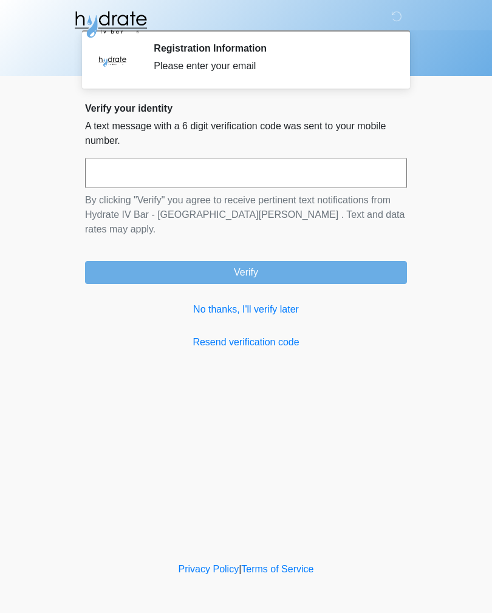
click at [327, 171] on input "text" at bounding box center [246, 173] width 322 height 30
type input "******"
click at [293, 262] on button "Verify" at bounding box center [246, 272] width 322 height 23
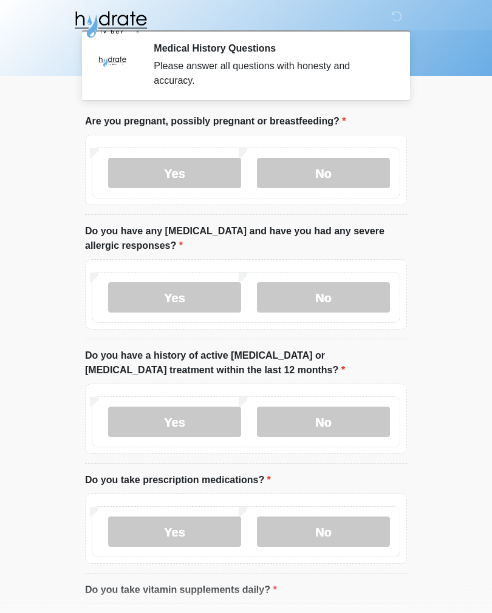
click at [334, 168] on label "No" at bounding box center [323, 173] width 133 height 30
click at [341, 300] on label "No" at bounding box center [323, 297] width 133 height 30
click at [359, 423] on label "No" at bounding box center [323, 422] width 133 height 30
click at [192, 525] on label "Yes" at bounding box center [174, 532] width 133 height 30
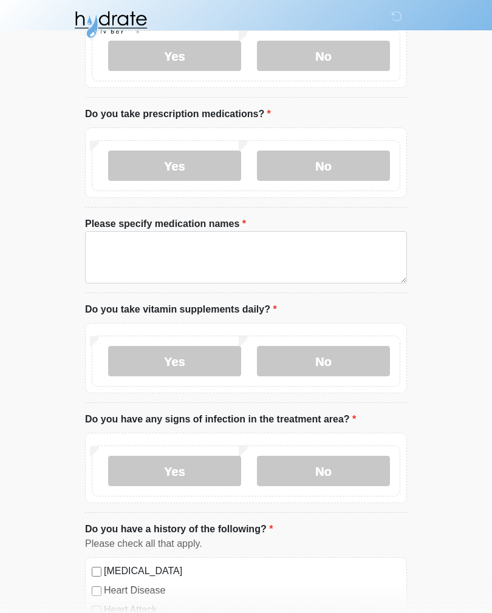
scroll to position [367, 0]
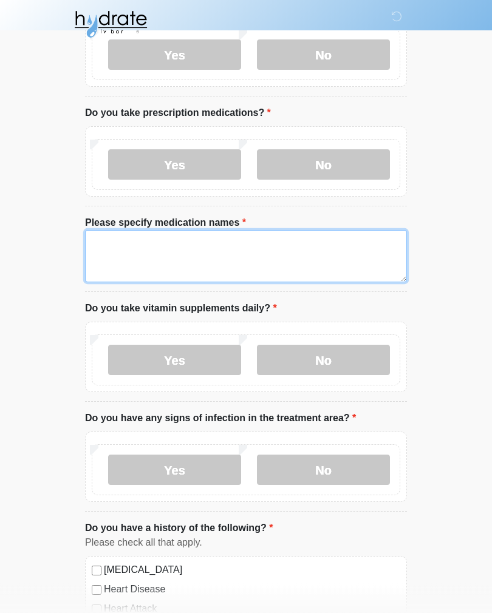
click at [275, 259] on textarea "Please specify medication names" at bounding box center [246, 257] width 322 height 52
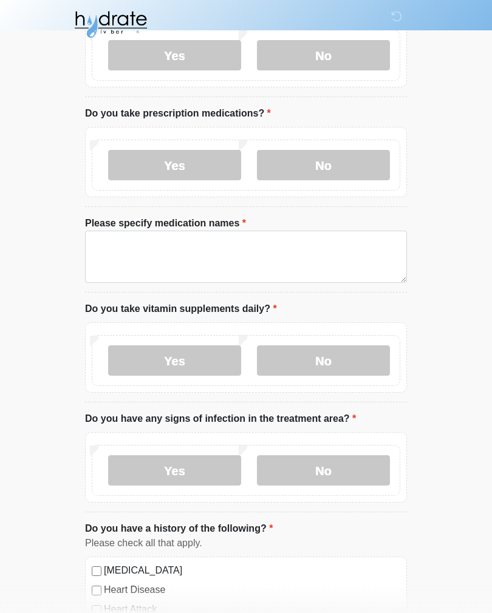
click at [355, 360] on label "No" at bounding box center [323, 360] width 133 height 30
click at [301, 155] on label "No" at bounding box center [323, 164] width 133 height 30
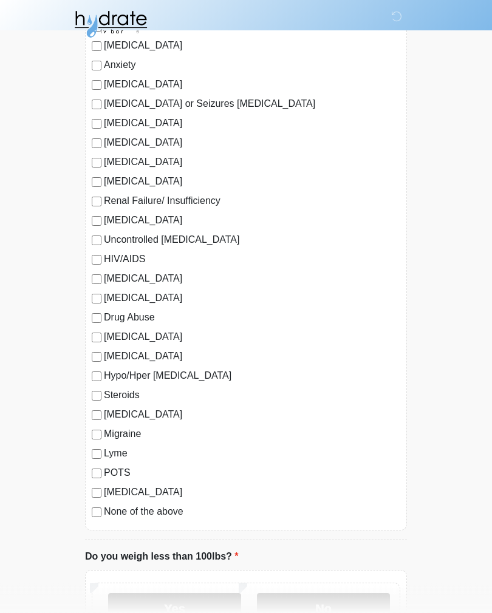
scroll to position [964, 0]
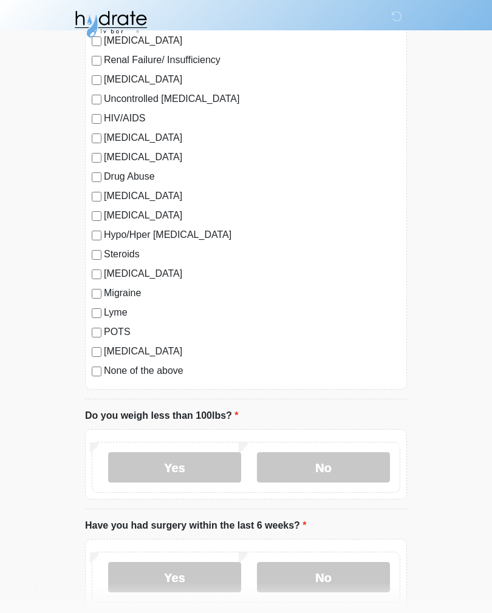
click at [339, 476] on label "No" at bounding box center [323, 468] width 133 height 30
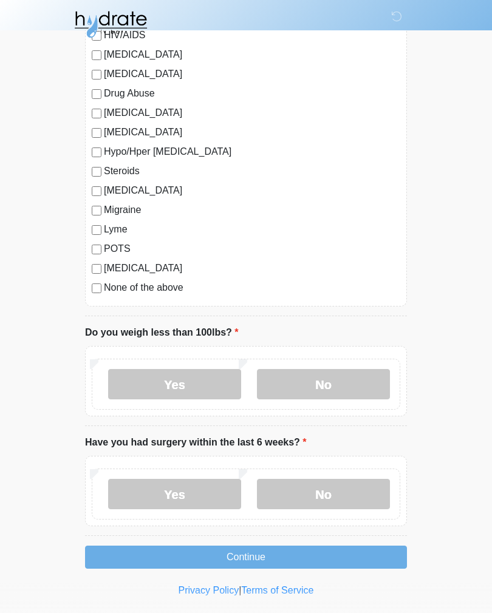
click at [347, 486] on label "No" at bounding box center [323, 494] width 133 height 30
click at [345, 554] on button "Continue" at bounding box center [246, 557] width 322 height 23
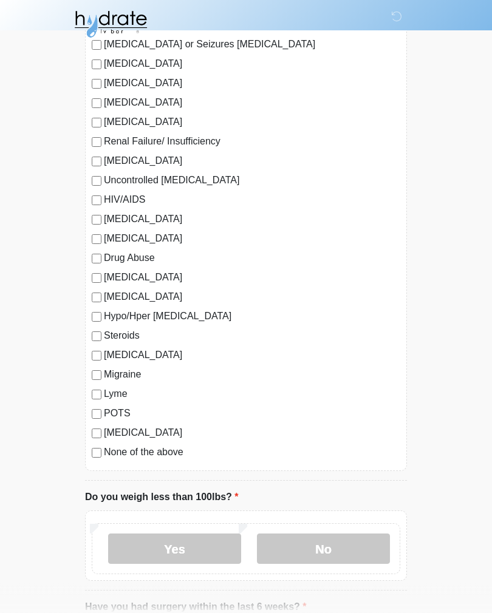
scroll to position [1086, 0]
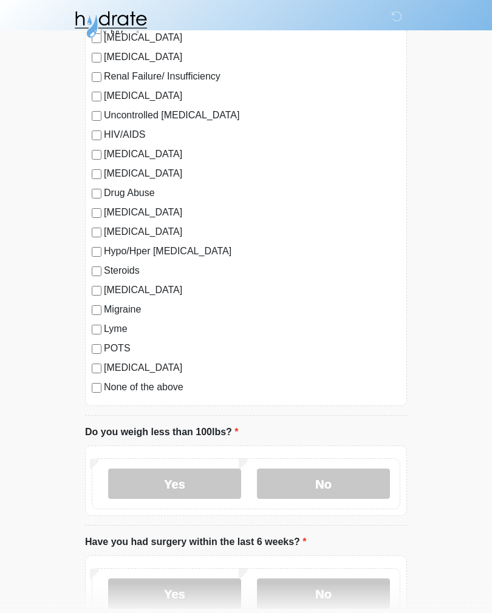
click at [331, 483] on label "No" at bounding box center [323, 484] width 133 height 30
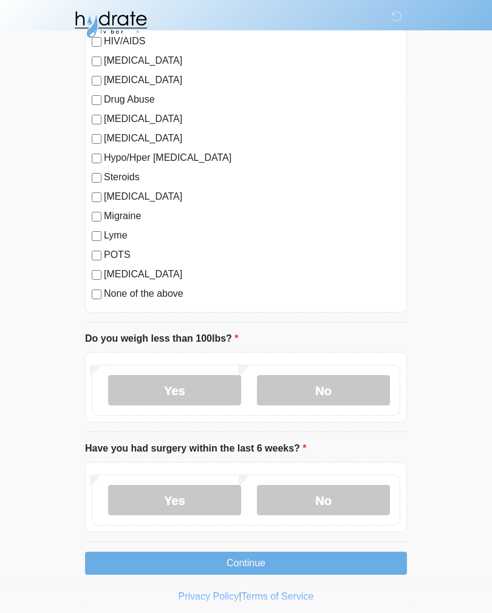
scroll to position [1186, 0]
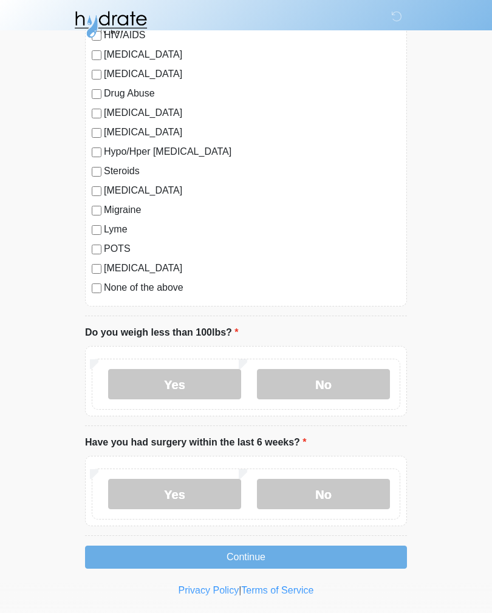
click at [332, 554] on button "Continue" at bounding box center [246, 557] width 322 height 23
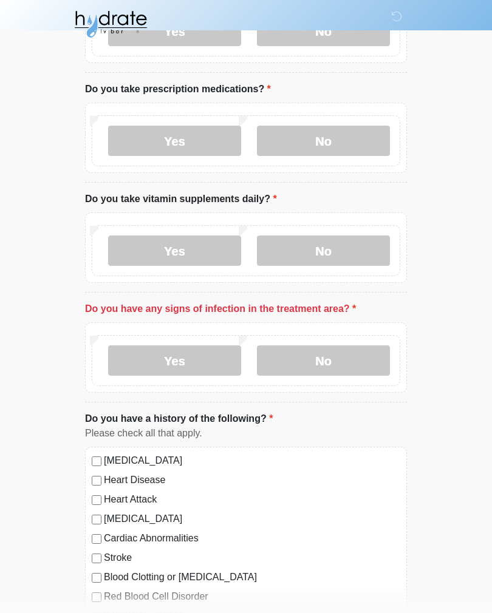
scroll to position [380, 0]
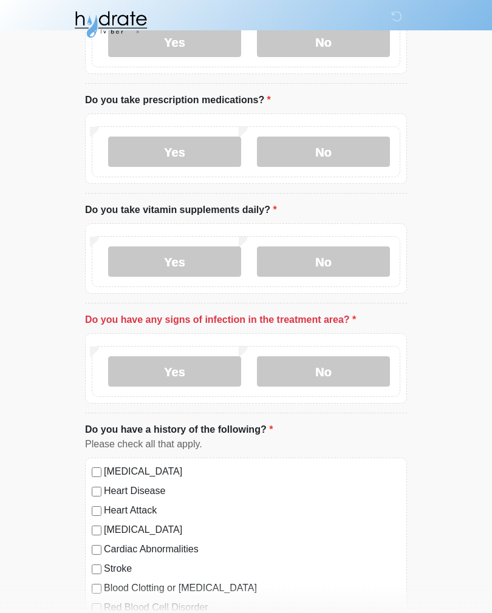
click at [355, 376] on label "No" at bounding box center [323, 371] width 133 height 30
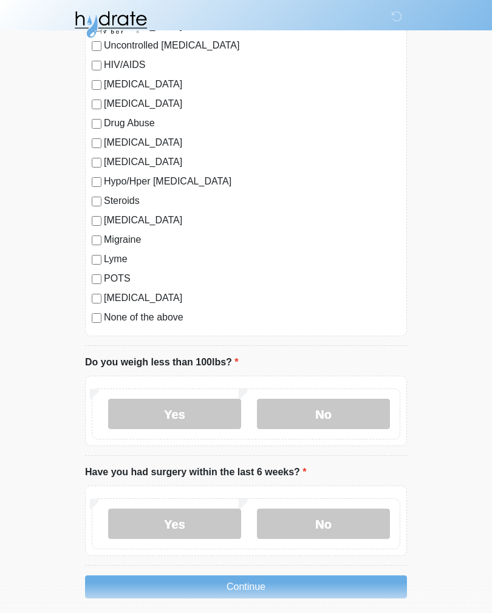
scroll to position [1186, 0]
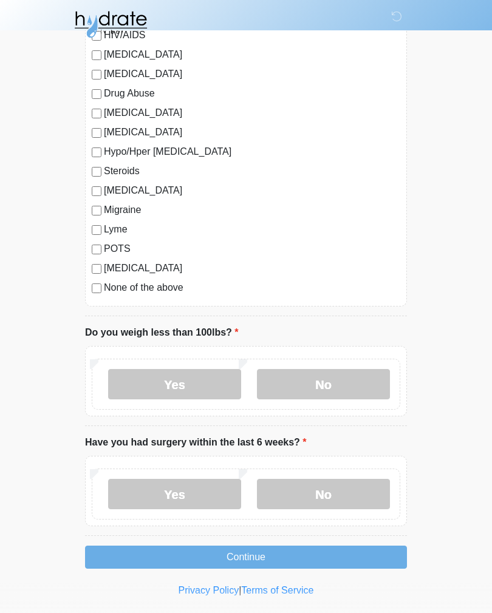
click at [341, 553] on button "Continue" at bounding box center [246, 557] width 322 height 23
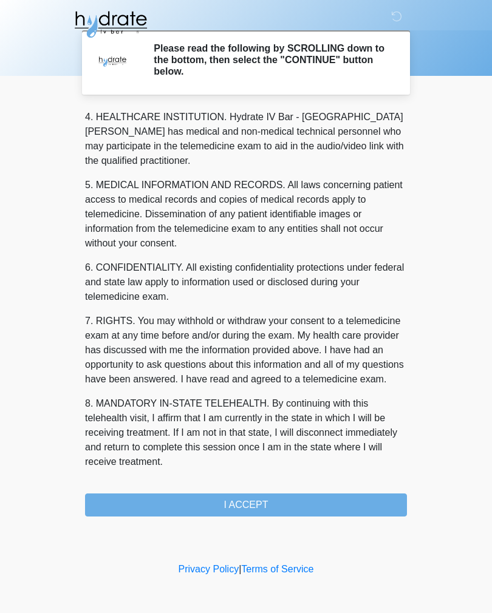
scroll to position [348, 0]
click at [306, 505] on button "I ACCEPT" at bounding box center [246, 505] width 322 height 23
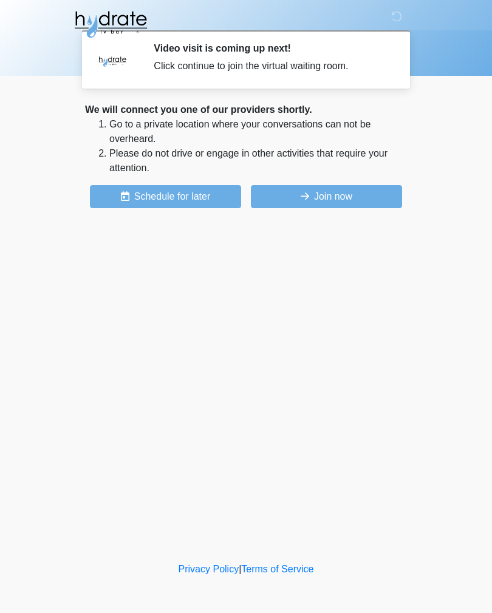
click at [357, 187] on button "Join now" at bounding box center [326, 196] width 151 height 23
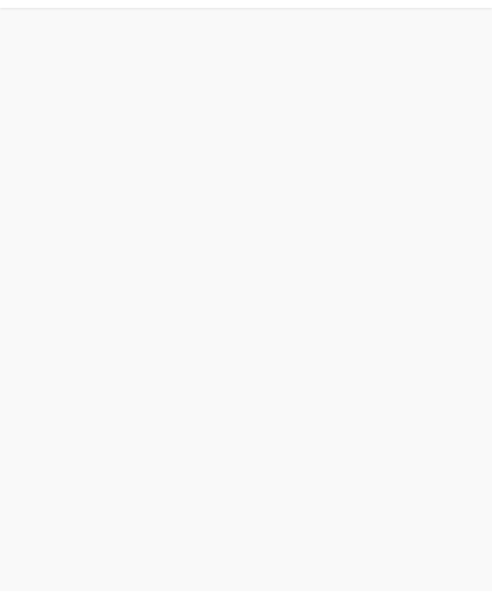
scroll to position [4, 0]
